Goal: Information Seeking & Learning: Check status

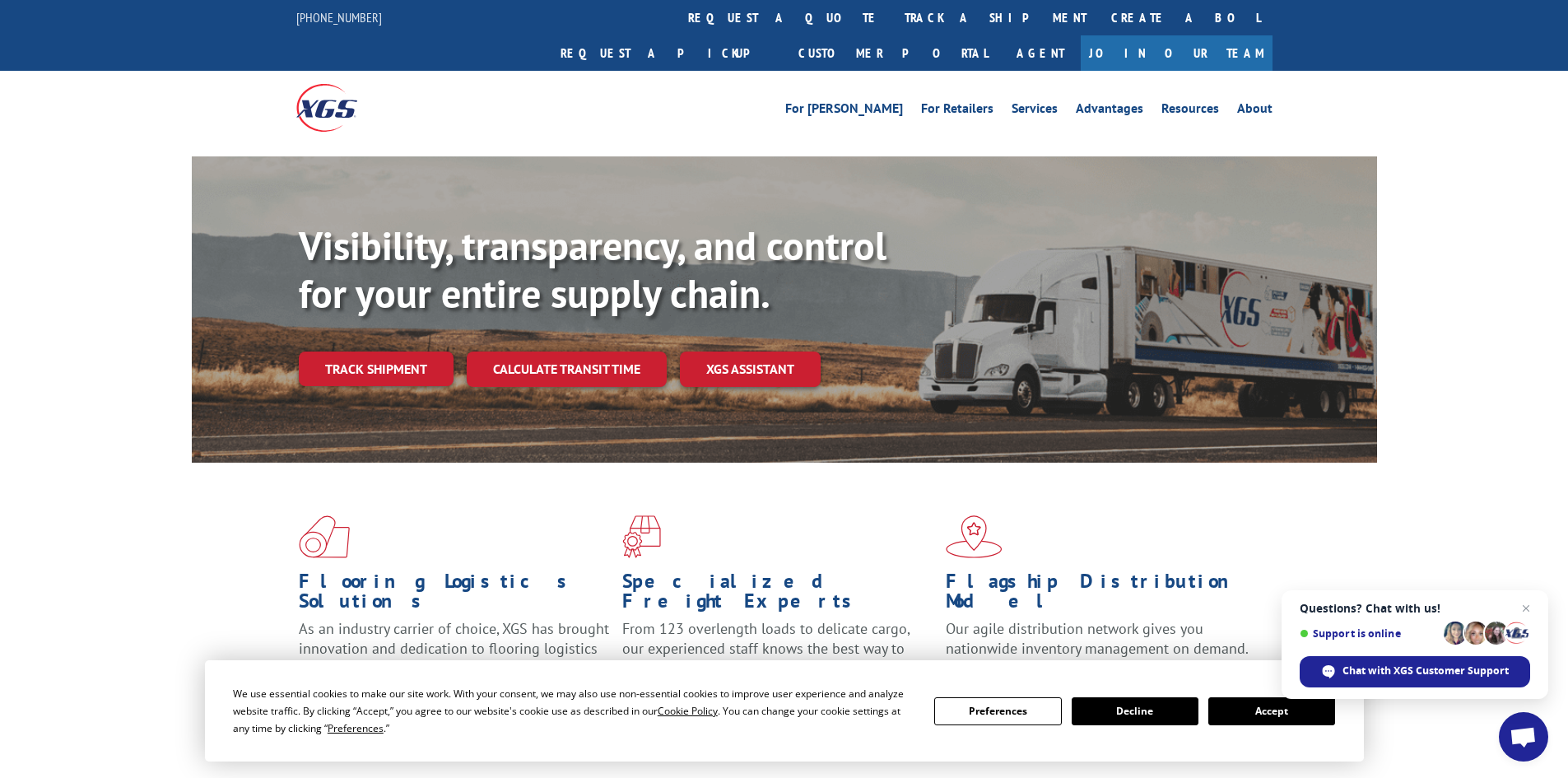
click at [892, 6] on link "track a shipment" at bounding box center [996, 17] width 207 height 35
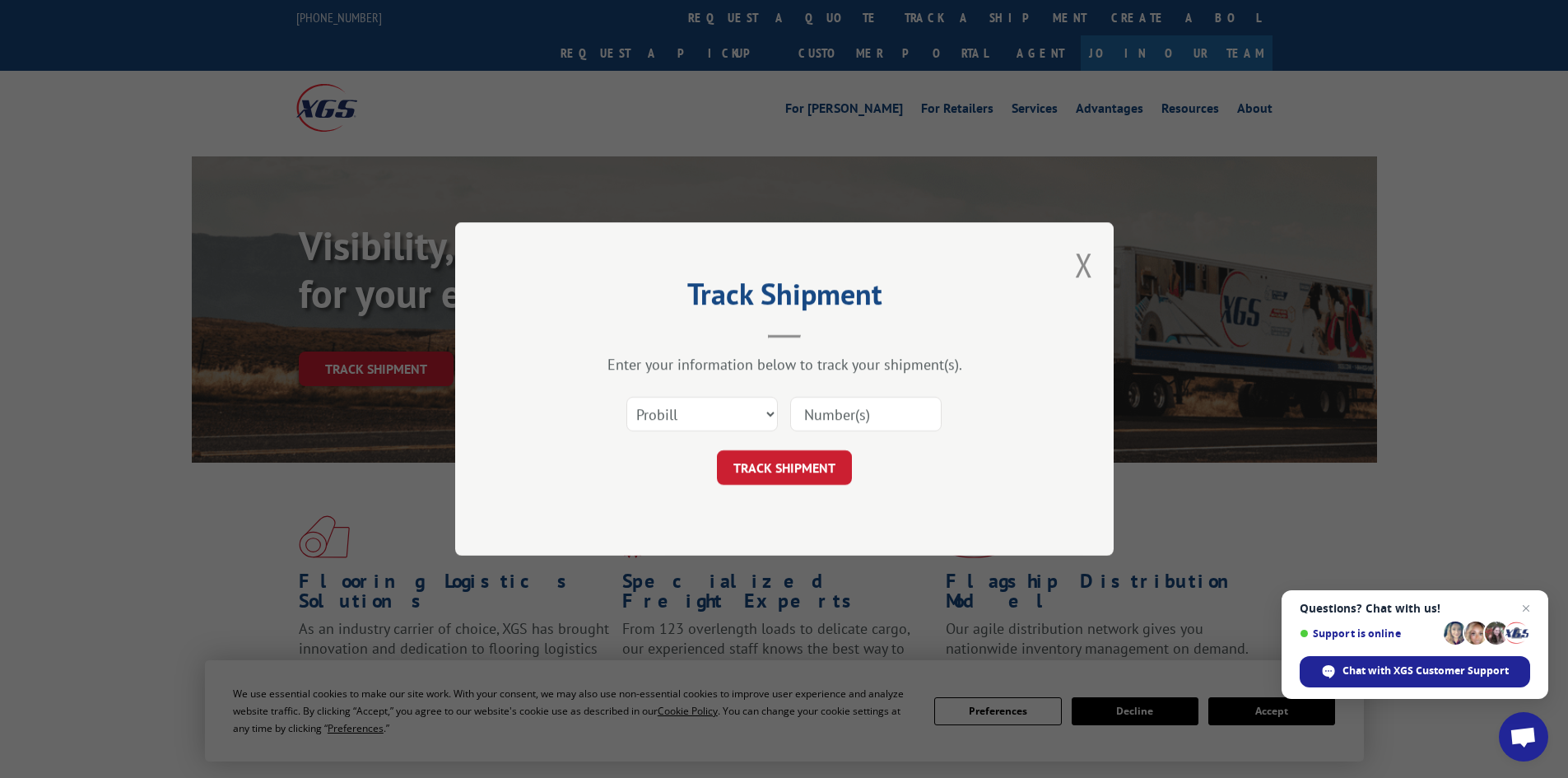
click at [853, 421] on input at bounding box center [865, 414] width 152 height 34
paste input "16137742"
type input "16137742"
click at [800, 464] on button "TRACK SHIPMENT" at bounding box center [784, 467] width 135 height 34
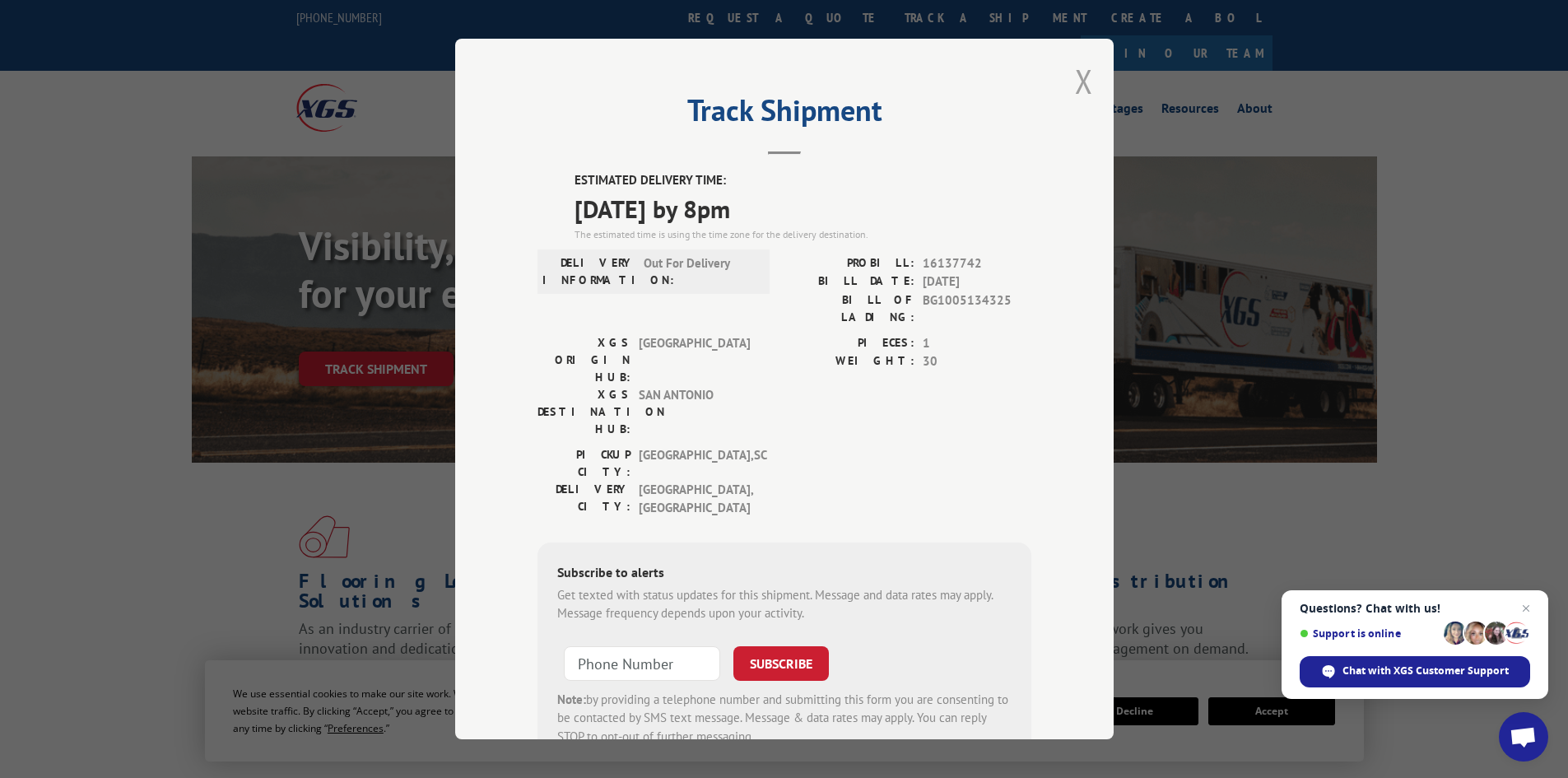
click at [1076, 83] on button "Close modal" at bounding box center [1084, 81] width 18 height 44
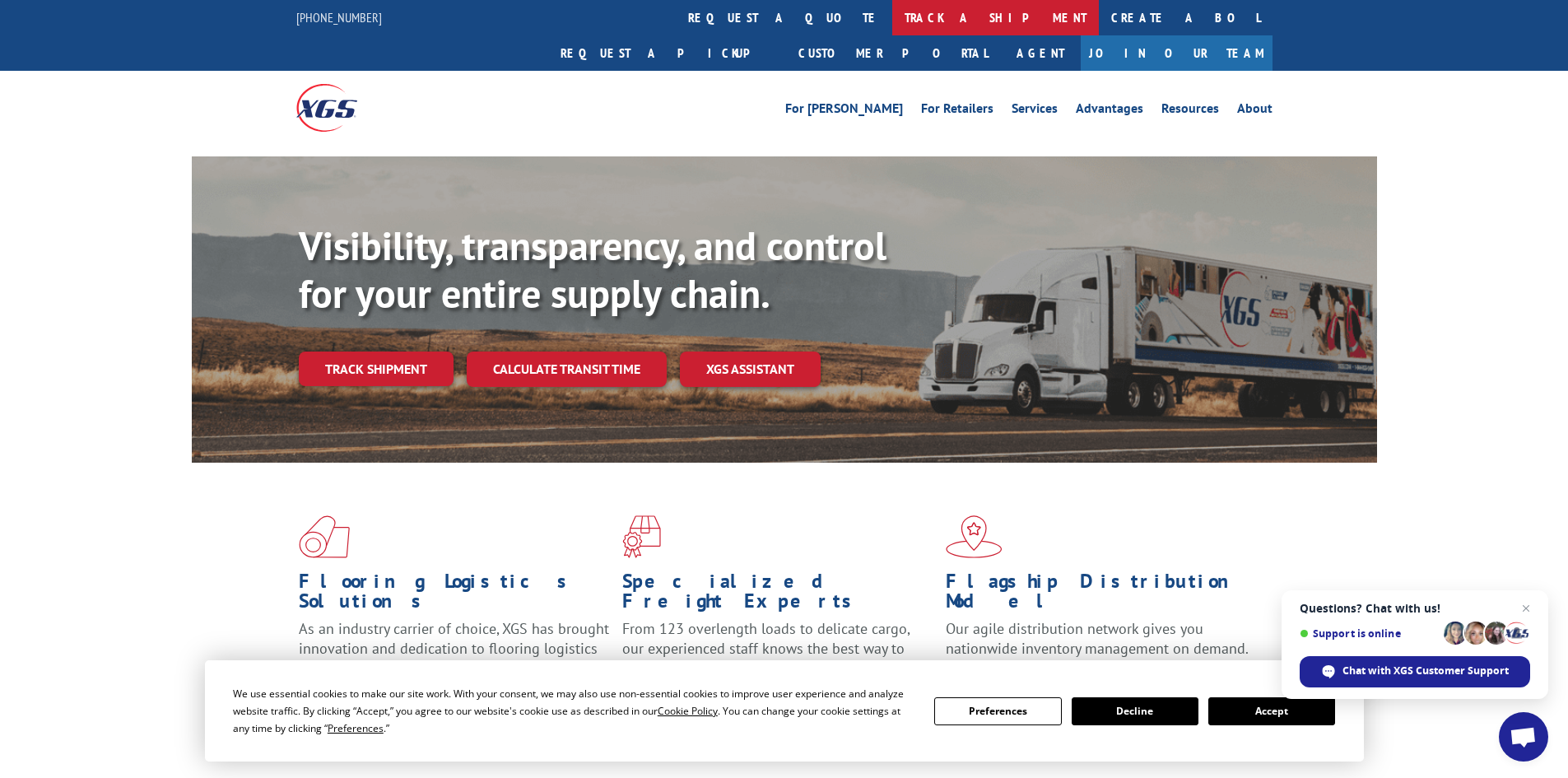
click at [892, 10] on link "track a shipment" at bounding box center [996, 17] width 207 height 35
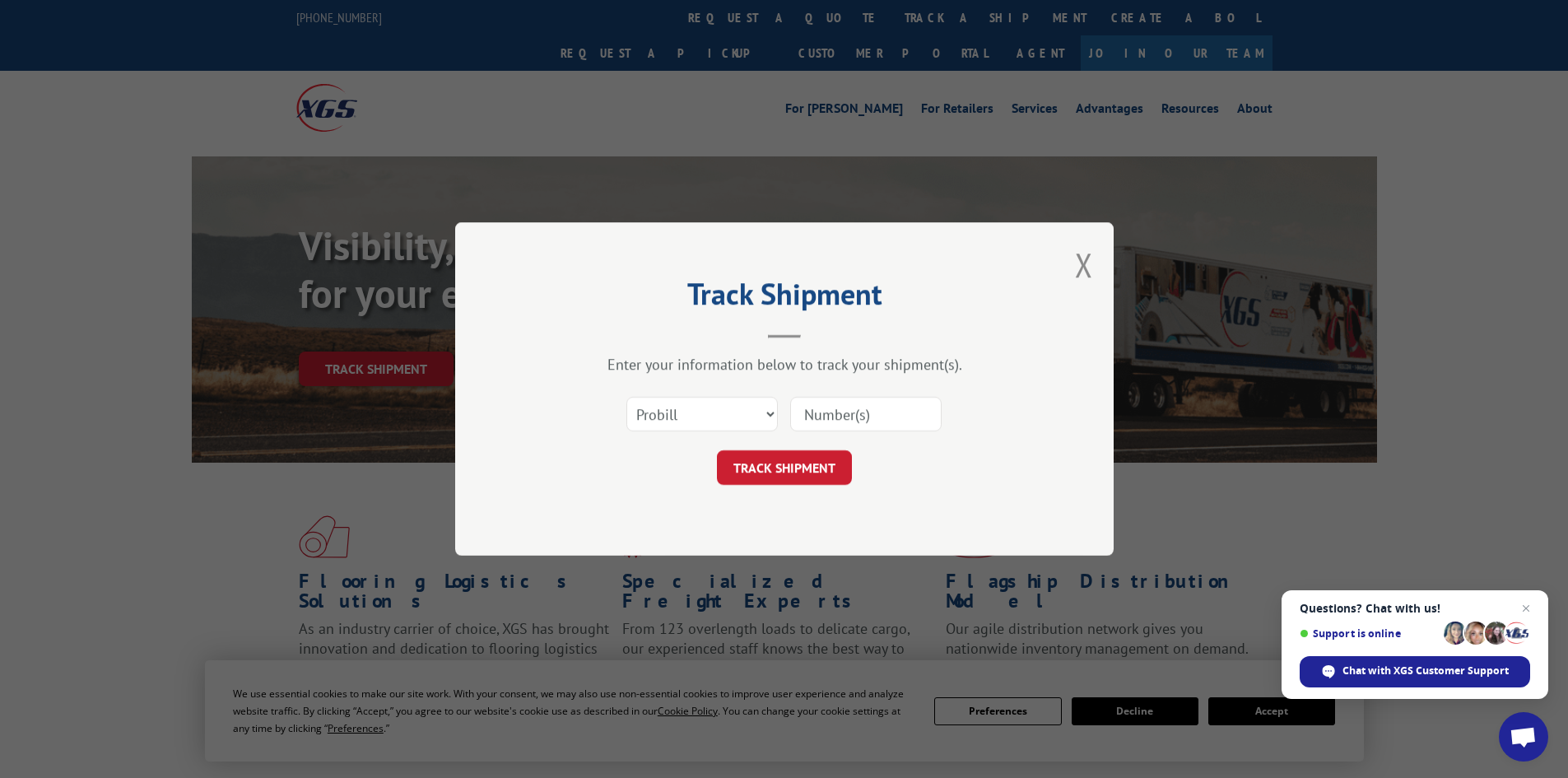
click at [857, 424] on input at bounding box center [865, 414] width 152 height 34
paste input "16928646"
type input "16928646"
click at [813, 467] on button "TRACK SHIPMENT" at bounding box center [784, 467] width 135 height 34
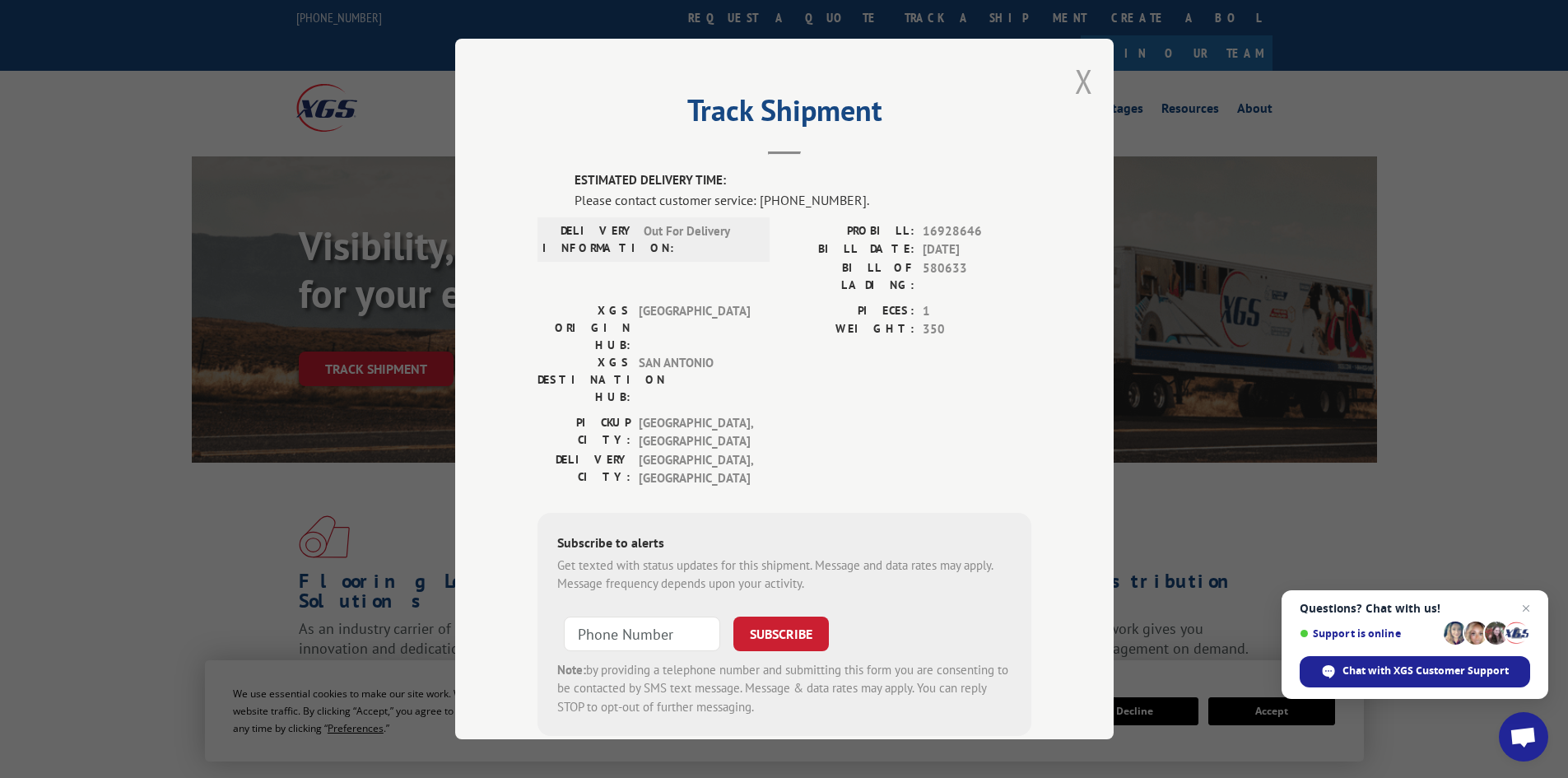
click at [1078, 78] on button "Close modal" at bounding box center [1084, 81] width 18 height 44
